Goal: Navigation & Orientation: Find specific page/section

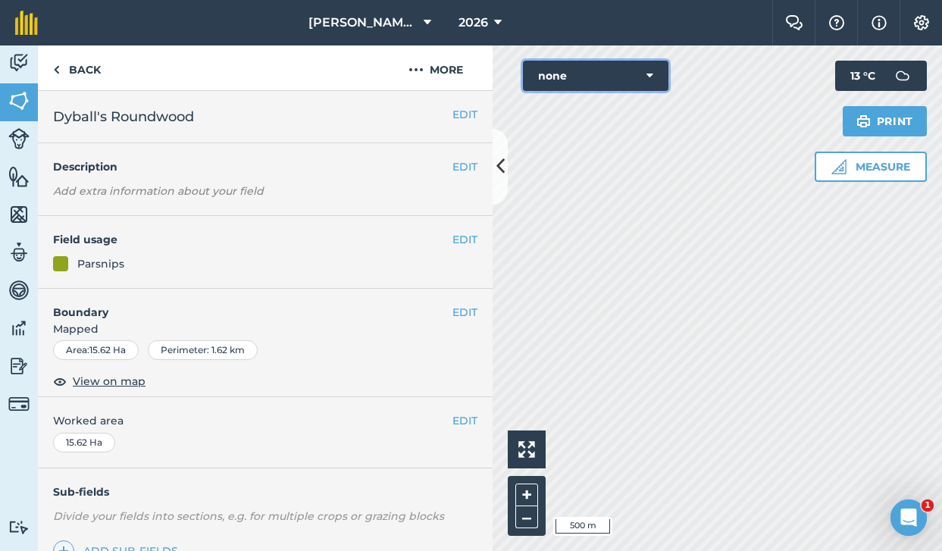
click at [653, 74] on button "none" at bounding box center [596, 76] width 146 height 30
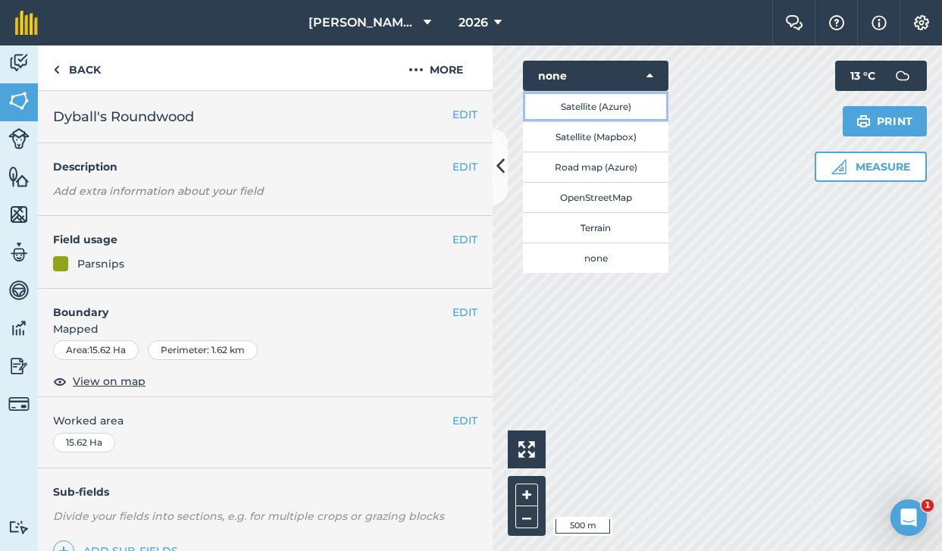
click at [644, 116] on button "Satellite (Azure)" at bounding box center [596, 106] width 146 height 30
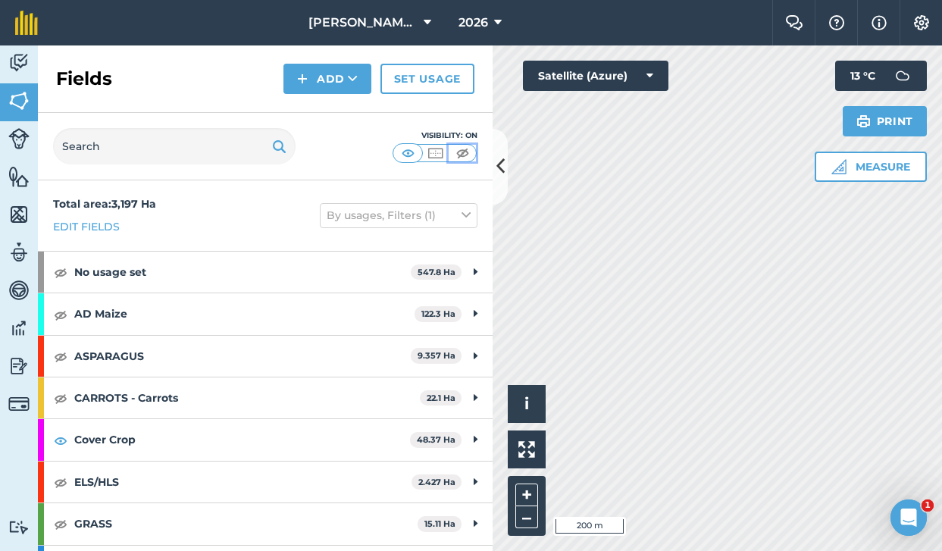
click at [463, 151] on img at bounding box center [462, 153] width 19 height 15
click at [432, 151] on img at bounding box center [435, 153] width 19 height 15
click at [60, 272] on img at bounding box center [61, 272] width 14 height 18
